Goal: Information Seeking & Learning: Learn about a topic

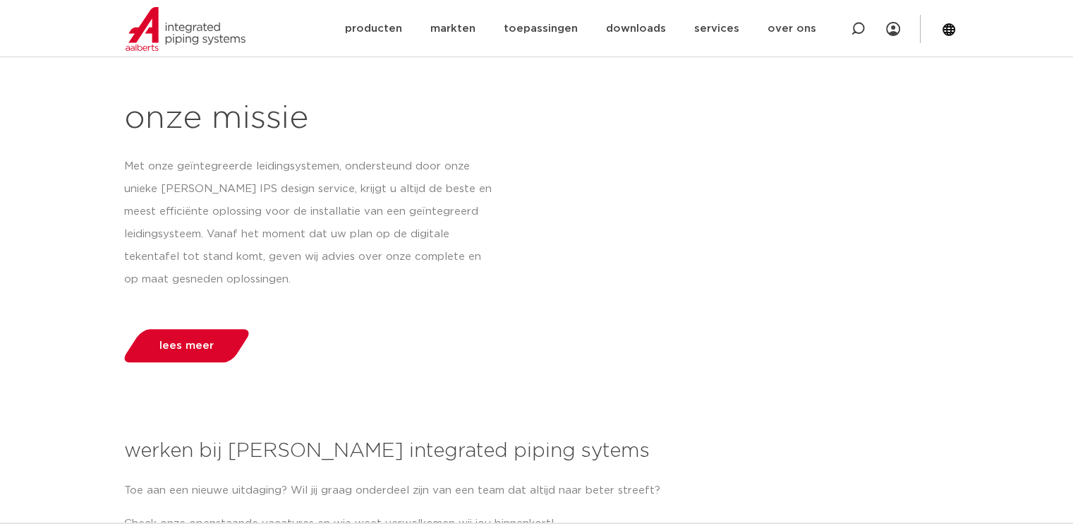
scroll to position [1341, 0]
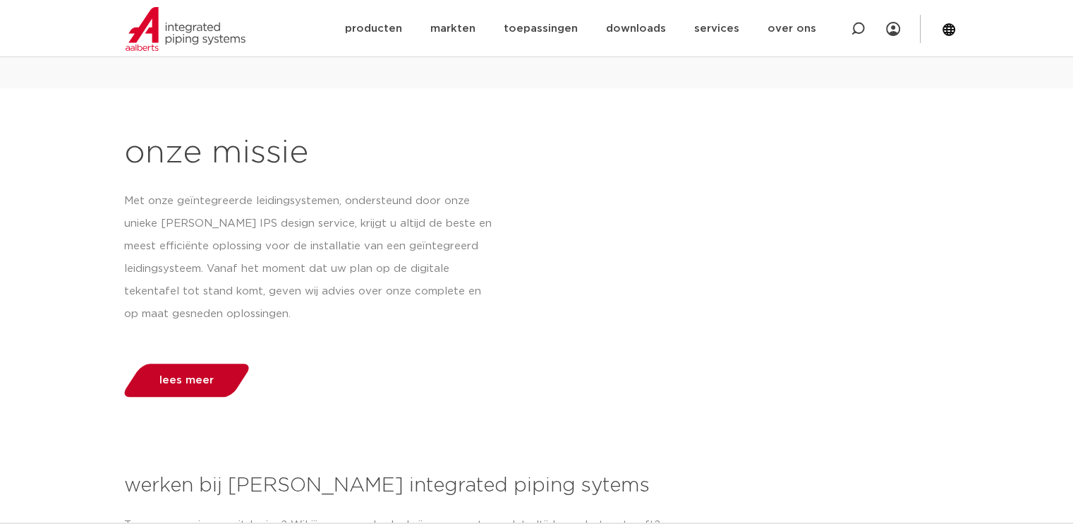
click at [212, 376] on span "lees meer" at bounding box center [186, 380] width 61 height 11
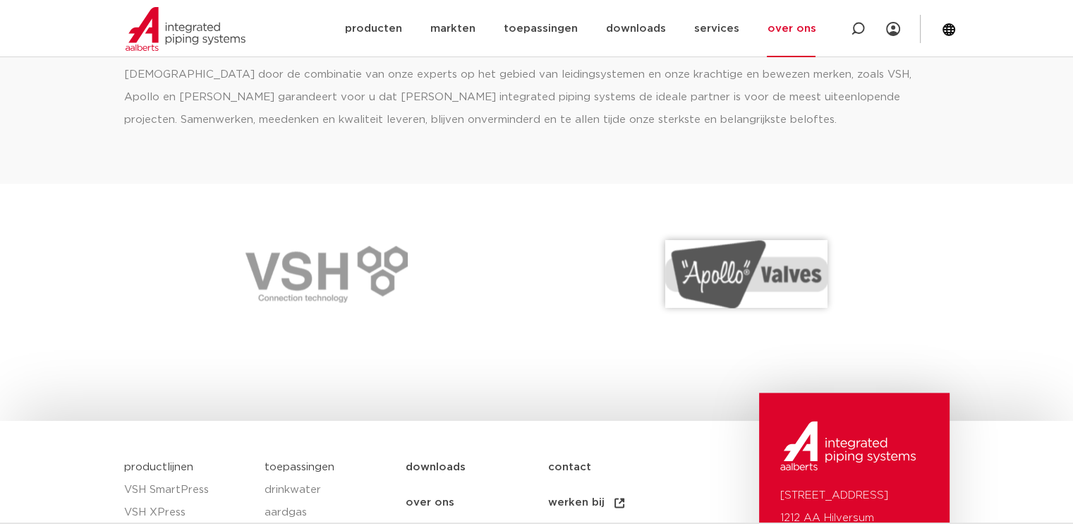
scroll to position [1942, 0]
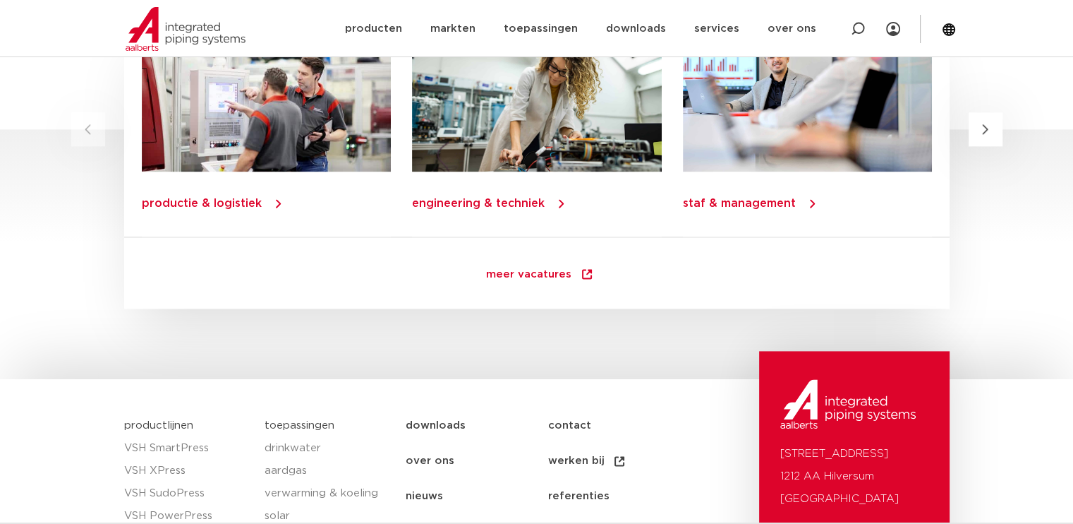
scroll to position [2153, 0]
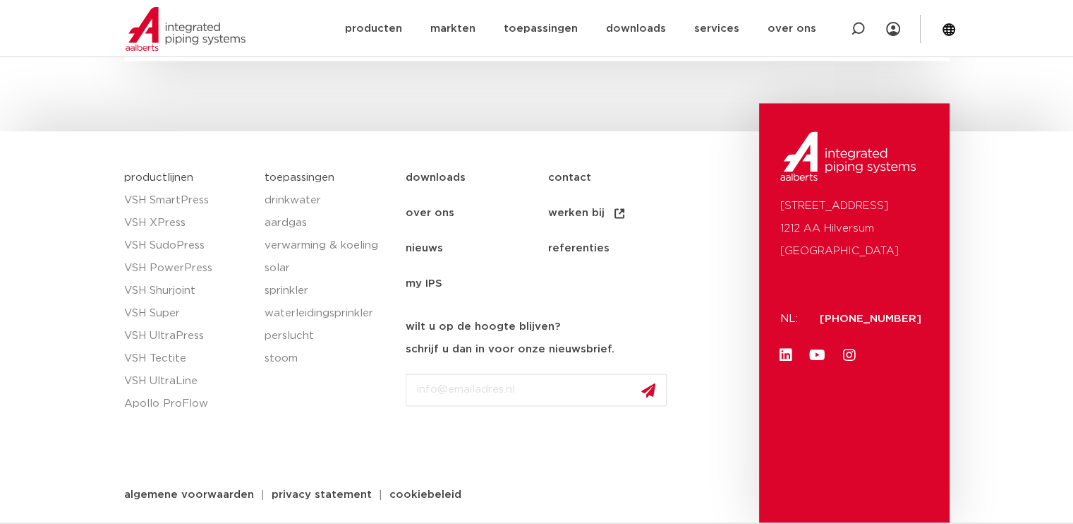
click at [423, 211] on link "over ons" at bounding box center [477, 213] width 142 height 35
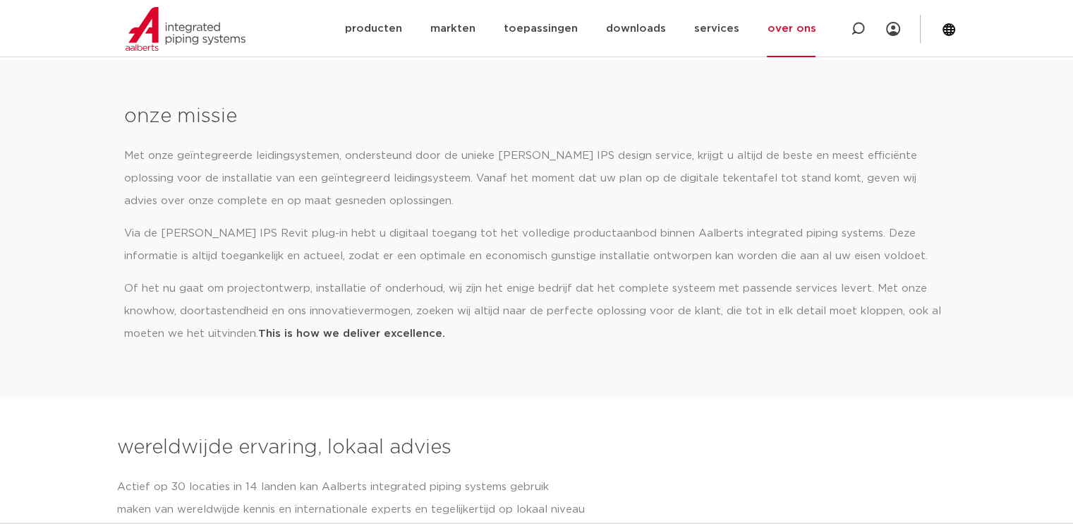
scroll to position [494, 0]
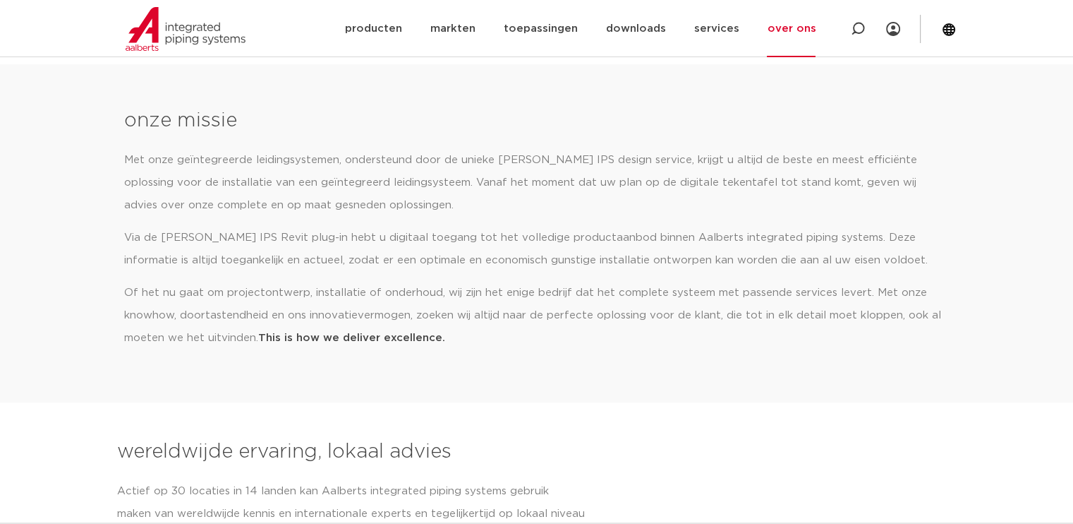
click at [398, 207] on p "Met onze geïntegreerde leidingsystemen, ondersteund door de unieke [PERSON_NAME…" at bounding box center [537, 183] width 826 height 68
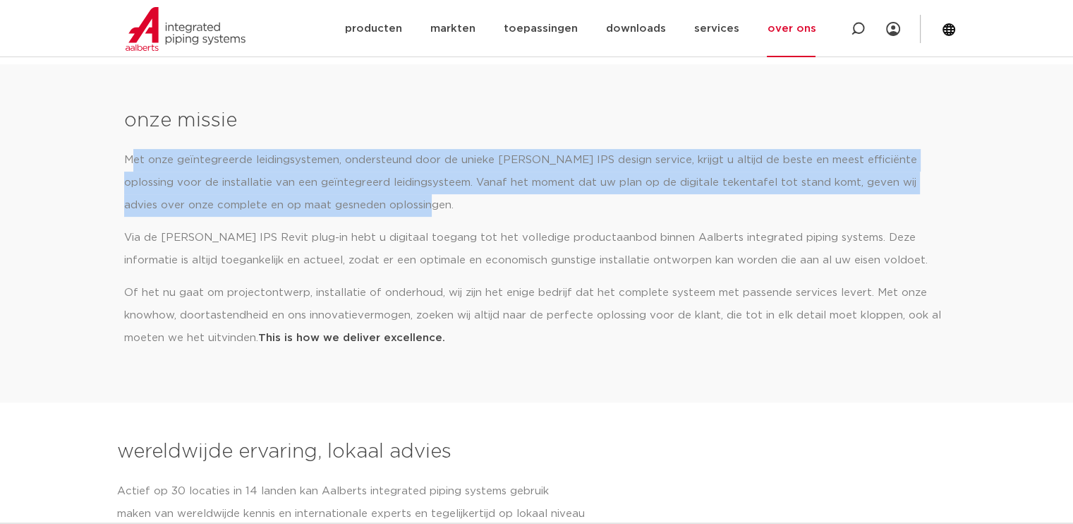
drag, startPoint x: 366, startPoint y: 198, endPoint x: 133, endPoint y: 157, distance: 237.3
click at [133, 157] on p "Met onze geïntegreerde leidingsystemen, ondersteund door de unieke [PERSON_NAME…" at bounding box center [537, 183] width 826 height 68
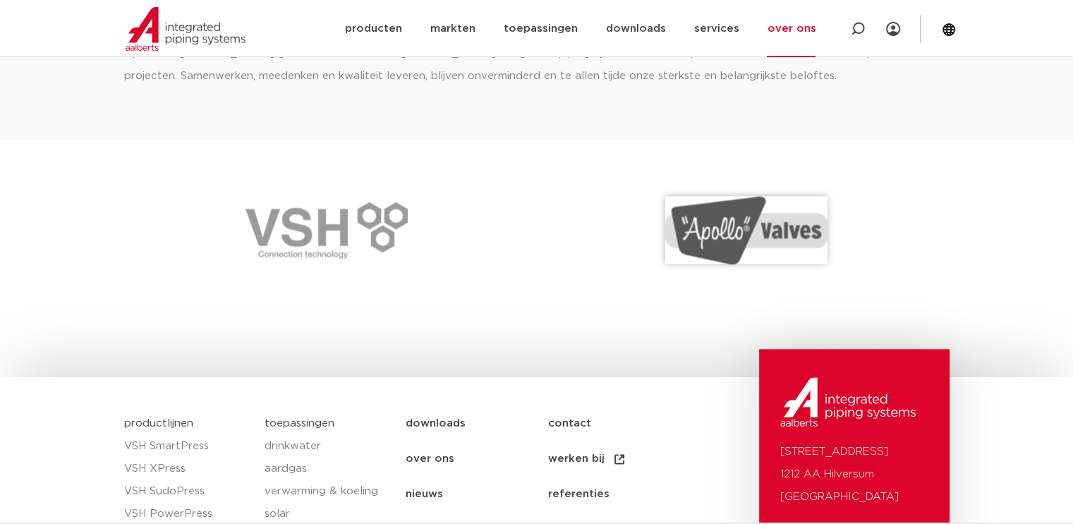
scroll to position [1937, 0]
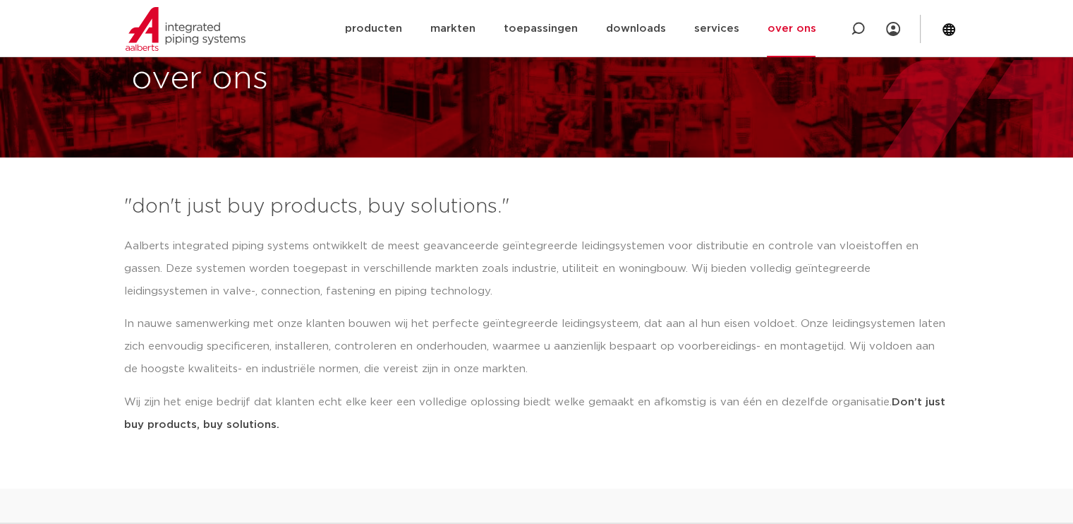
scroll to position [71, 0]
